Goal: Information Seeking & Learning: Learn about a topic

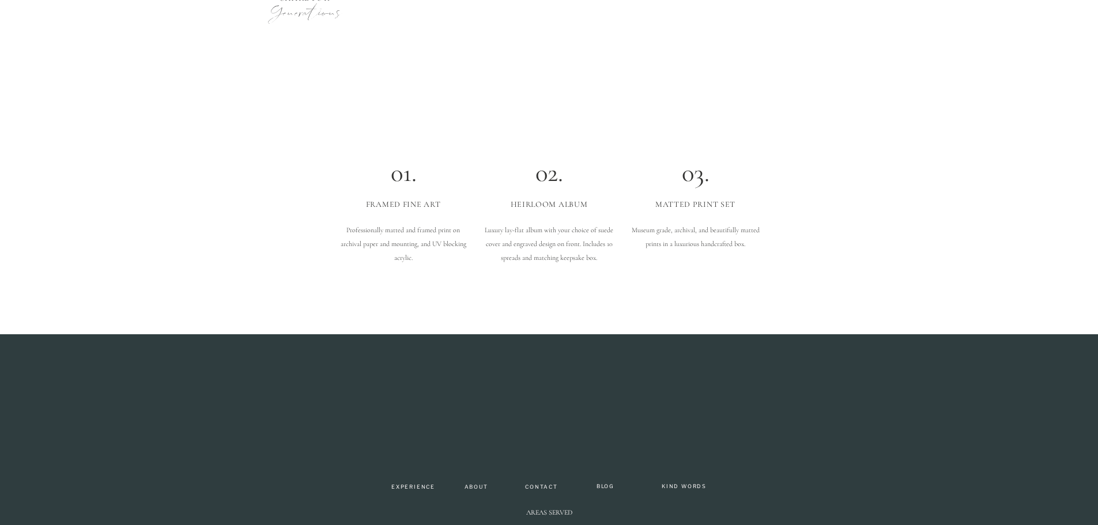
scroll to position [3558, 0]
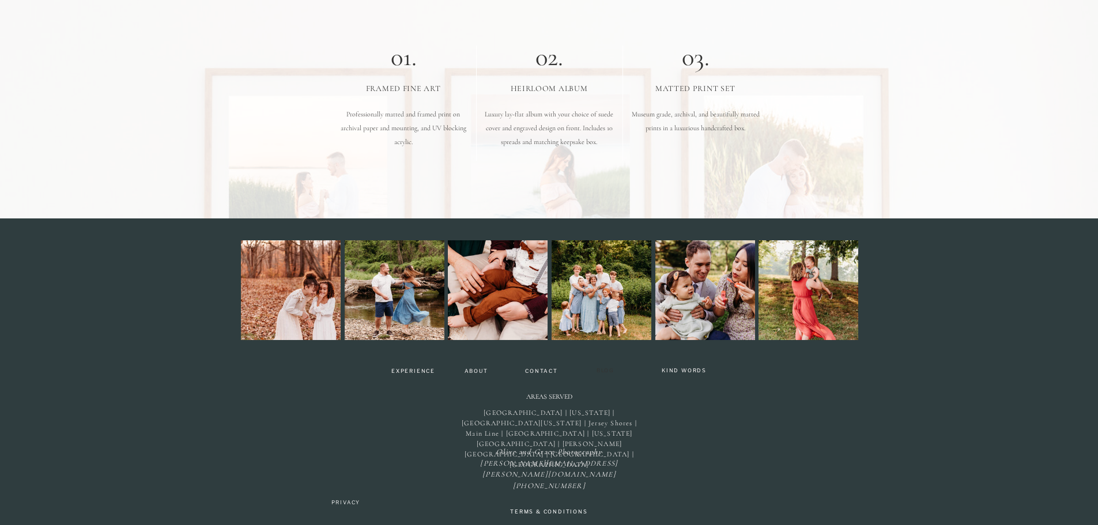
click at [609, 370] on nav "BLOG" at bounding box center [606, 372] width 28 height 9
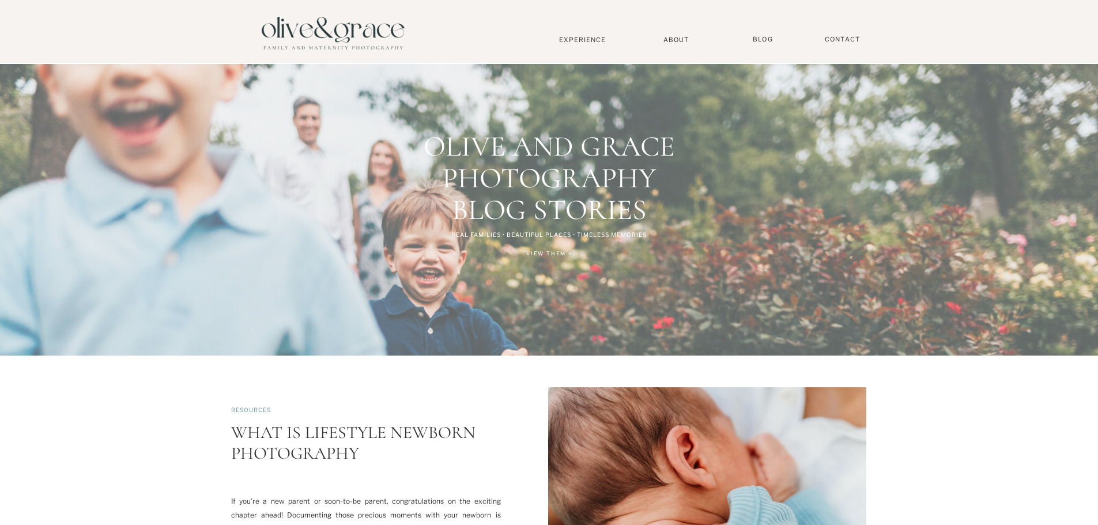
click at [766, 33] on div at bounding box center [549, 32] width 1098 height 64
click at [766, 37] on nav "BLOG" at bounding box center [763, 39] width 29 height 9
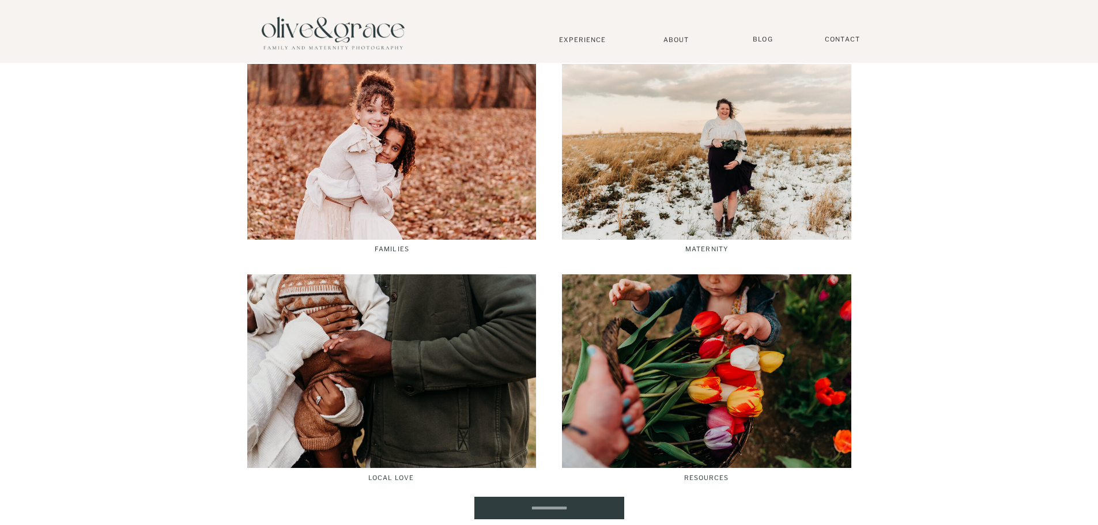
scroll to position [3344, 0]
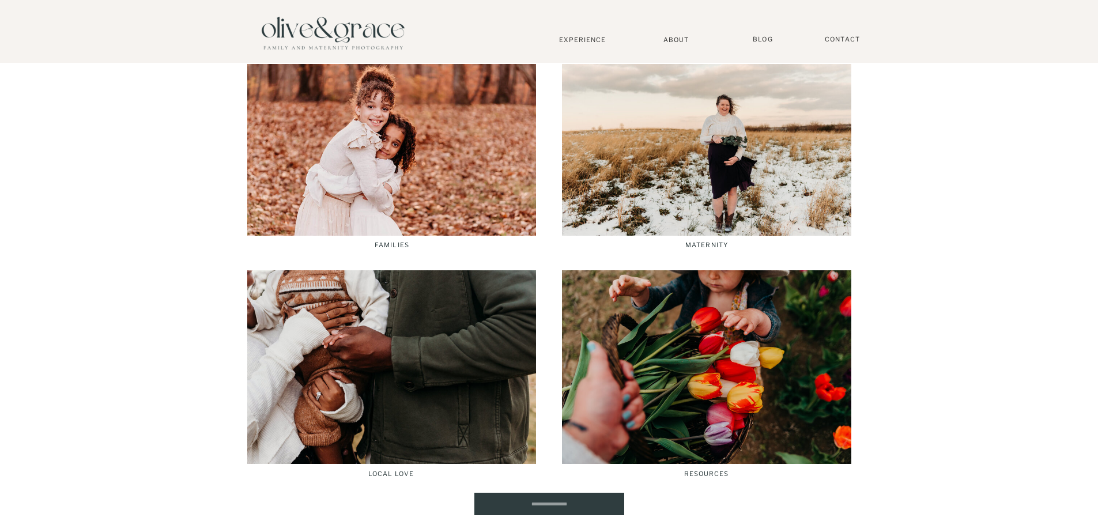
click at [405, 169] on div at bounding box center [391, 139] width 289 height 194
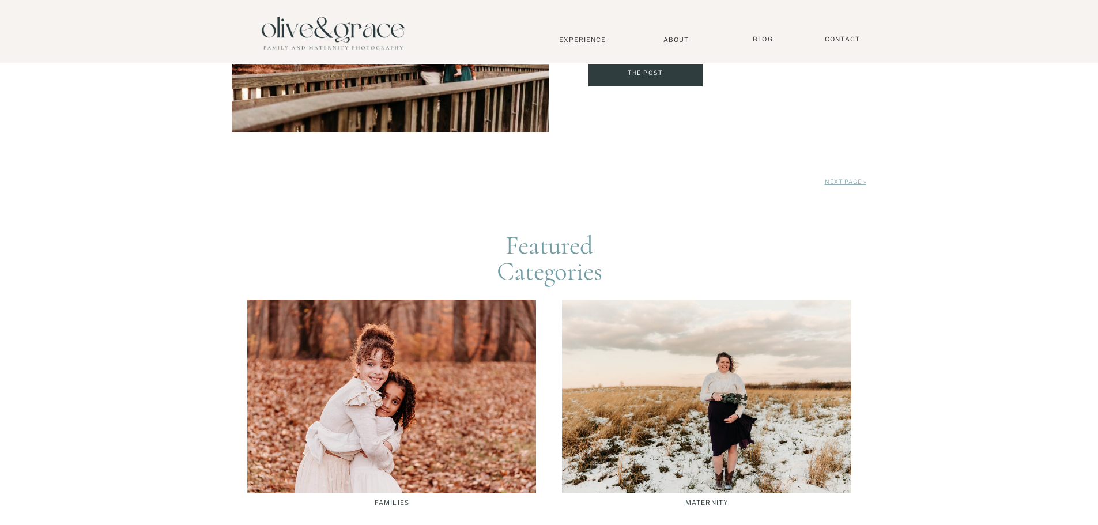
scroll to position [3171, 0]
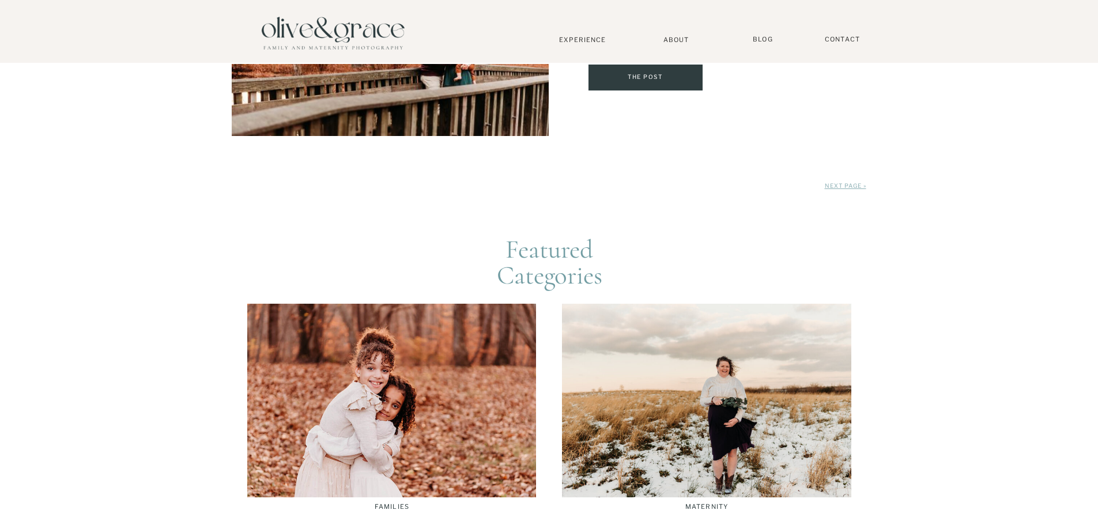
click at [851, 189] on link "Next Page »" at bounding box center [846, 185] width 42 height 7
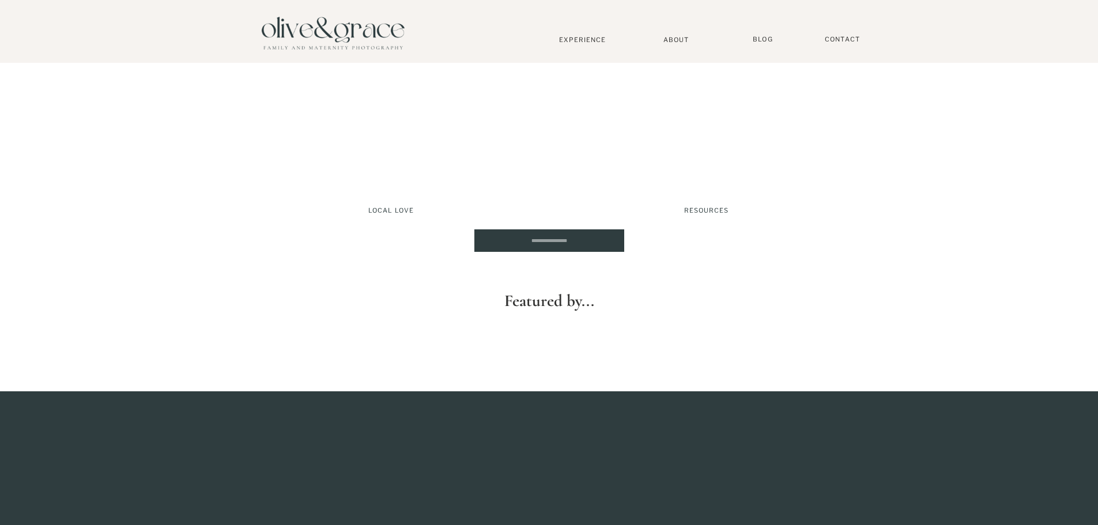
scroll to position [1557, 0]
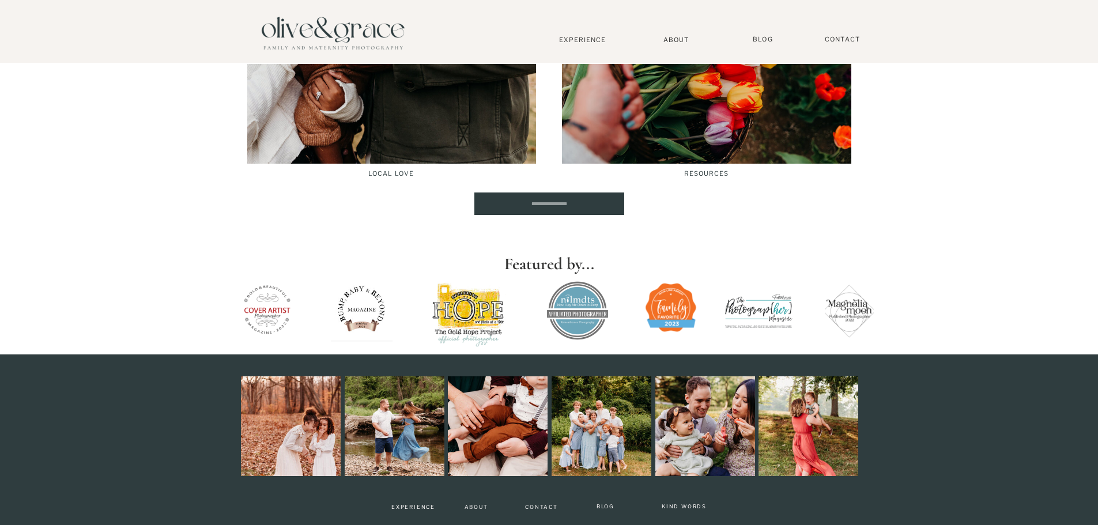
click at [579, 203] on input "Search for:" at bounding box center [549, 203] width 150 height 21
type input "**********"
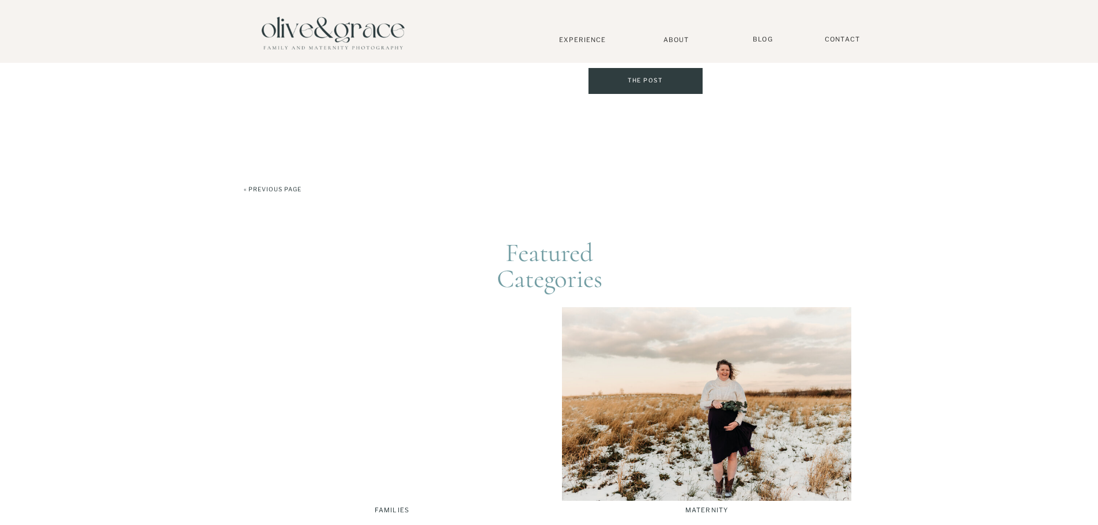
scroll to position [807, 0]
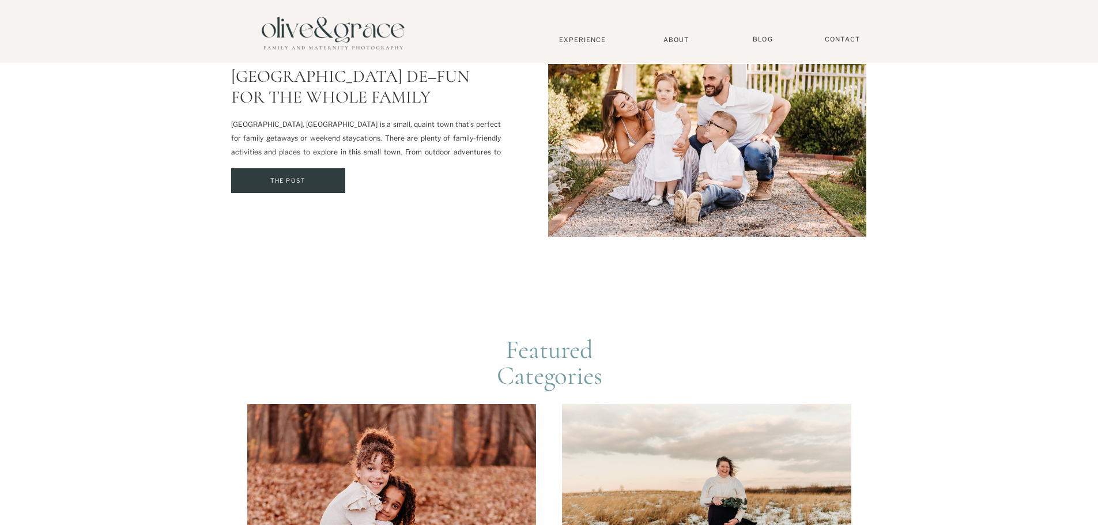
scroll to position [231, 0]
